Goal: Check status: Check status

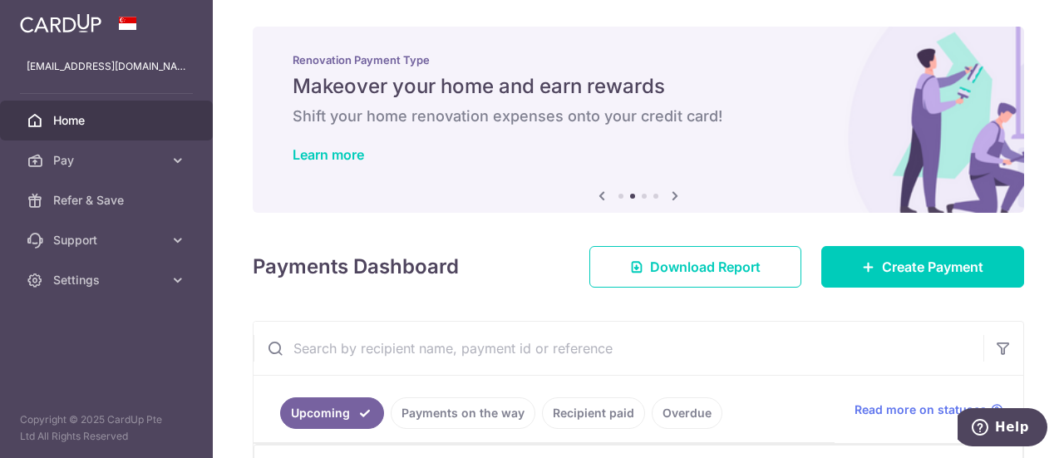
scroll to position [244, 0]
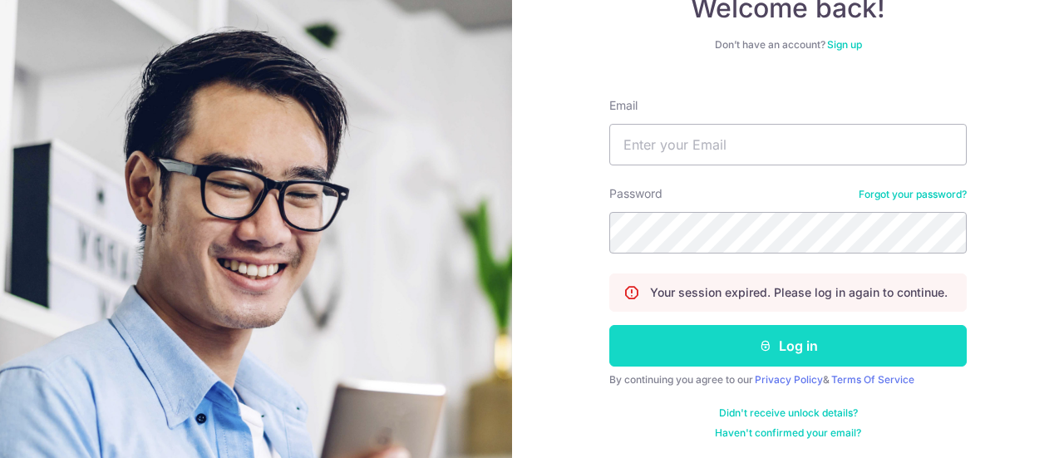
scroll to position [120, 0]
type input "[EMAIL_ADDRESS][DOMAIN_NAME]"
click at [825, 336] on button "Log in" at bounding box center [787, 346] width 357 height 42
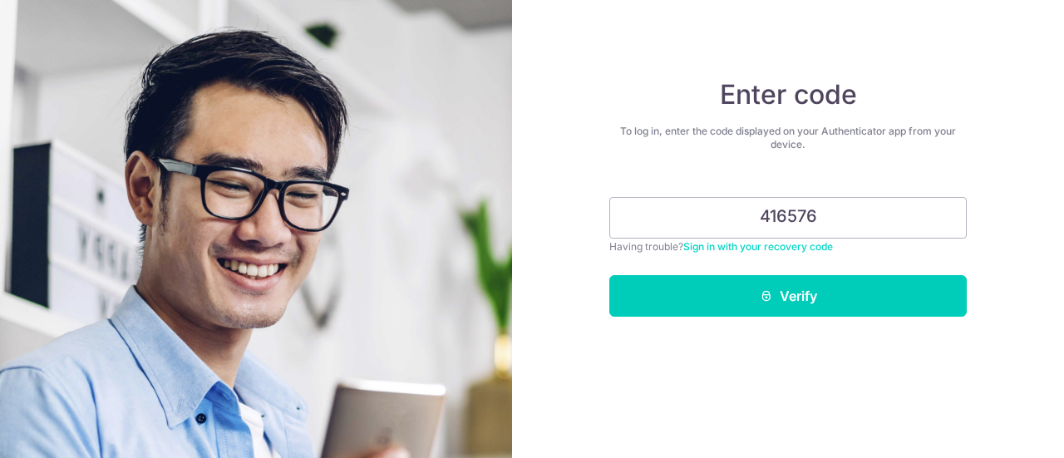
type input "416576"
click at [609, 275] on button "Verify" at bounding box center [787, 296] width 357 height 42
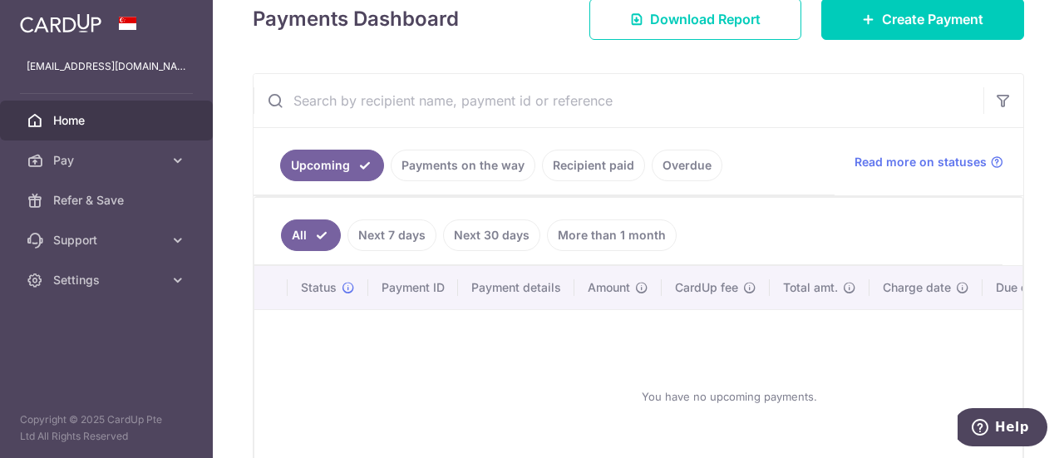
scroll to position [249, 0]
click at [481, 169] on link "Payments on the way" at bounding box center [463, 165] width 145 height 32
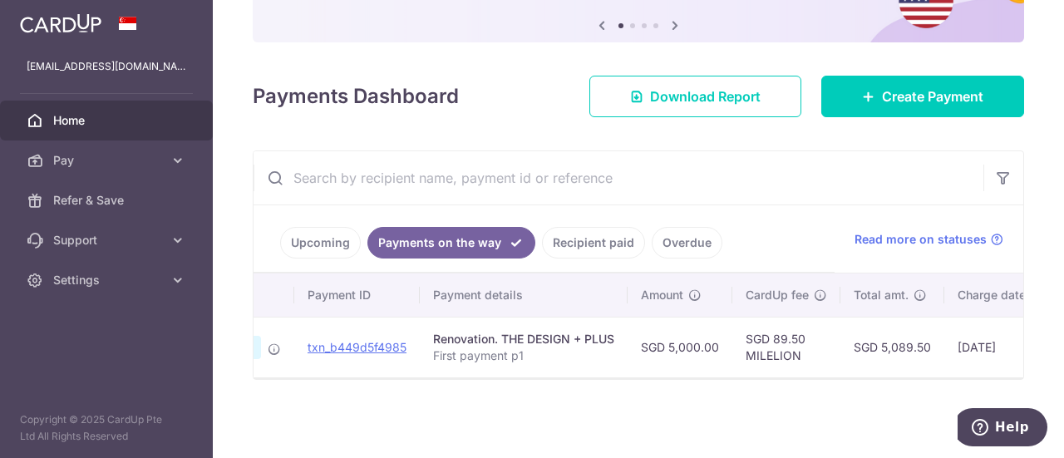
scroll to position [0, 0]
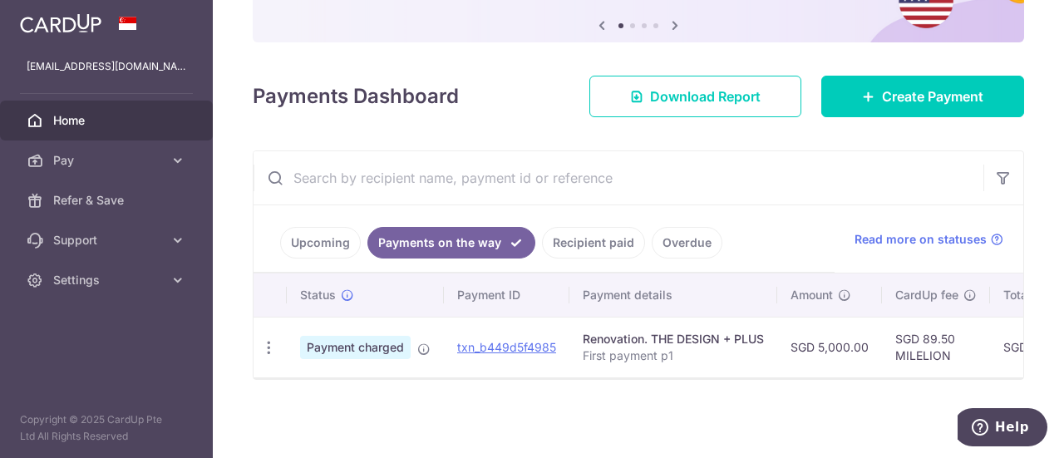
click at [609, 240] on link "Recipient paid" at bounding box center [593, 243] width 103 height 32
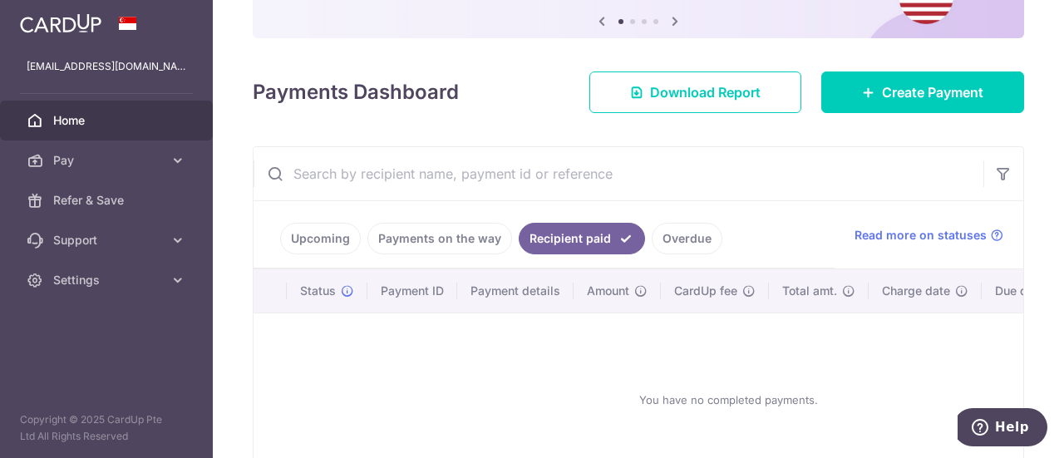
click at [425, 227] on link "Payments on the way" at bounding box center [439, 239] width 145 height 32
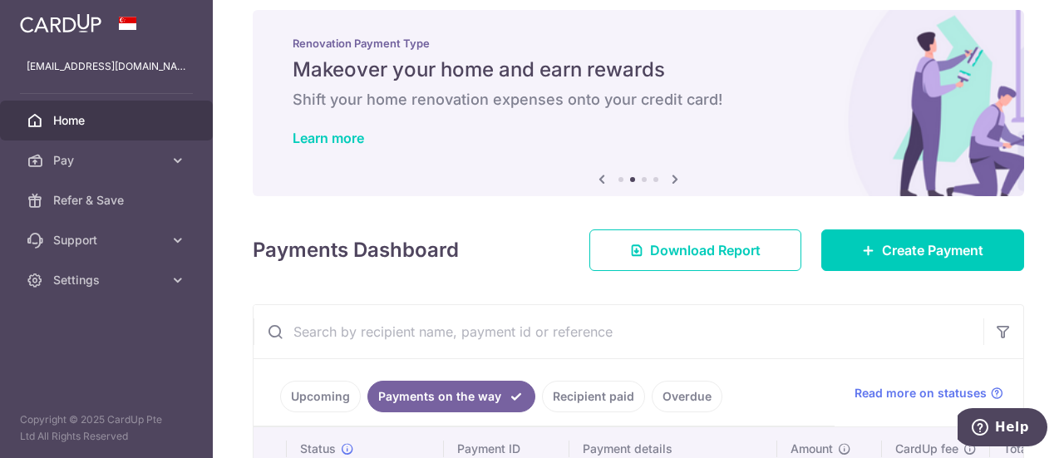
scroll to position [12, 0]
